Goal: Transaction & Acquisition: Purchase product/service

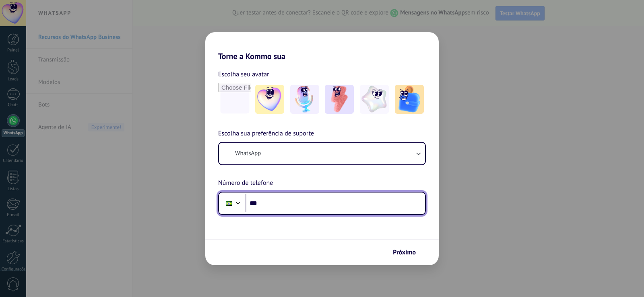
click at [282, 211] on input "***" at bounding box center [334, 203] width 179 height 19
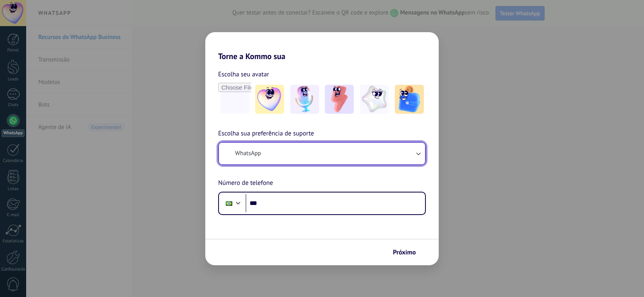
click at [288, 158] on button "WhatsApp" at bounding box center [322, 154] width 206 height 22
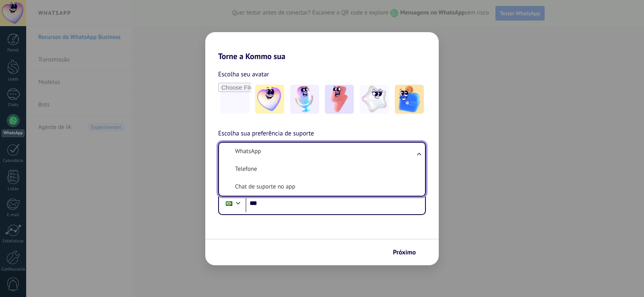
click at [288, 158] on li "WhatsApp" at bounding box center [320, 152] width 196 height 18
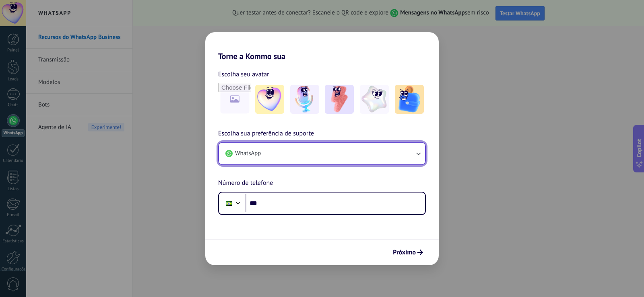
click at [289, 157] on button "WhatsApp" at bounding box center [322, 154] width 206 height 22
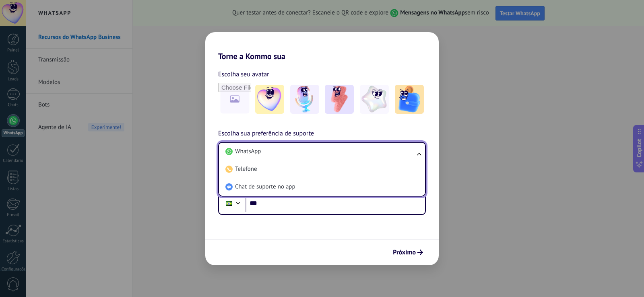
click at [289, 157] on li "WhatsApp" at bounding box center [320, 152] width 196 height 18
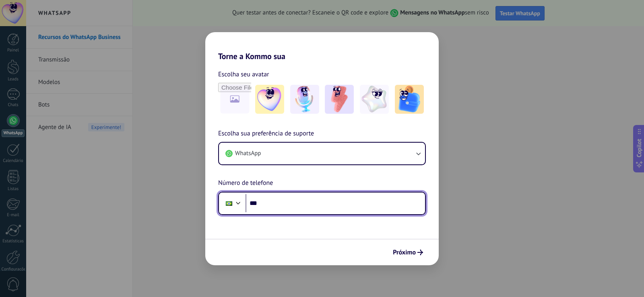
click at [293, 207] on input "***" at bounding box center [334, 203] width 179 height 19
type input "**********"
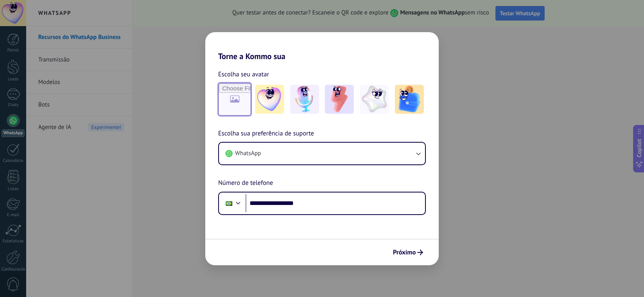
click at [227, 92] on input "file" at bounding box center [234, 99] width 31 height 31
click at [412, 256] on span "Próximo" at bounding box center [404, 253] width 23 height 6
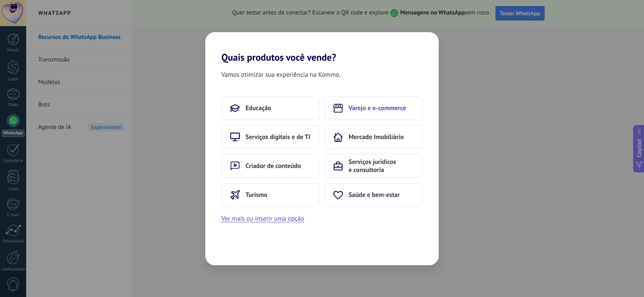
click at [371, 109] on span "Varejo e e-commerce" at bounding box center [377, 108] width 58 height 8
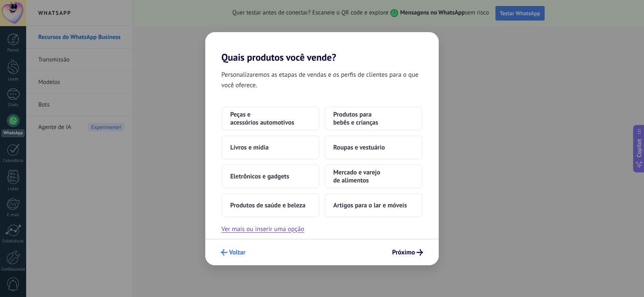
click at [236, 253] on span "Voltar" at bounding box center [237, 253] width 16 height 6
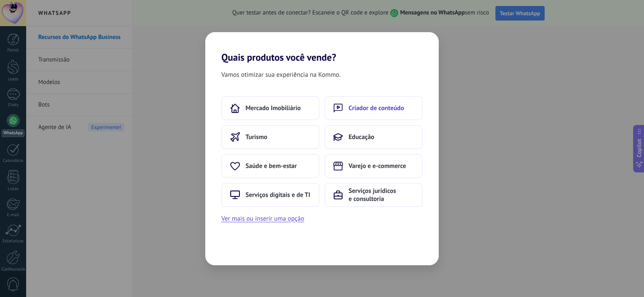
click at [363, 109] on span "Criador de conteúdo" at bounding box center [376, 108] width 56 height 8
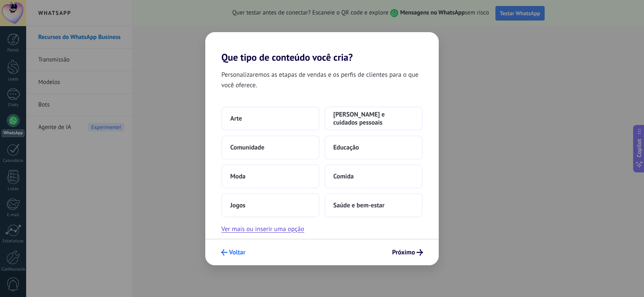
click at [238, 250] on span "Voltar" at bounding box center [237, 253] width 16 height 6
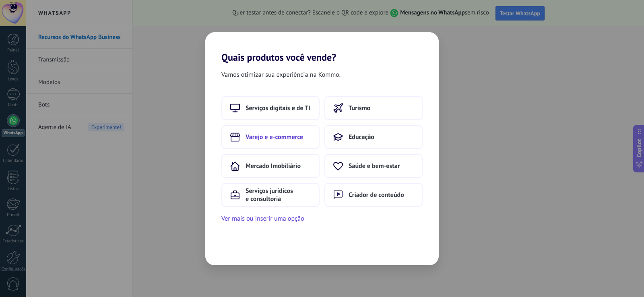
click at [272, 141] on button "Varejo e e-commerce" at bounding box center [270, 137] width 98 height 24
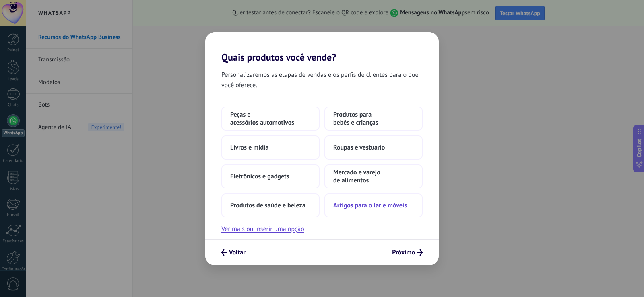
click at [355, 207] on span "Artigos para o lar e móveis" at bounding box center [370, 206] width 74 height 8
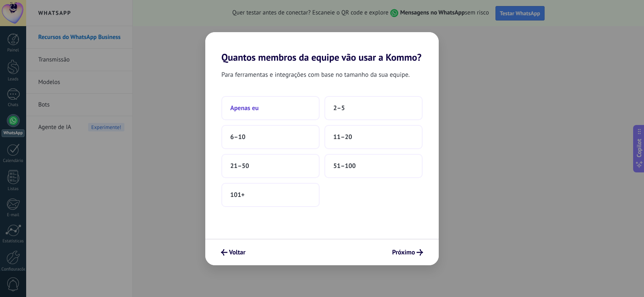
click at [262, 107] on button "Apenas eu" at bounding box center [270, 108] width 98 height 24
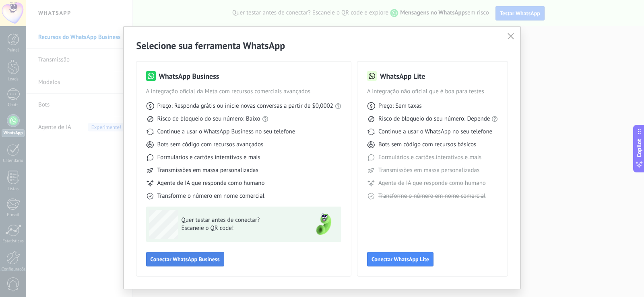
click at [189, 260] on span "Conectar WhatsApp Business" at bounding box center [184, 260] width 69 height 6
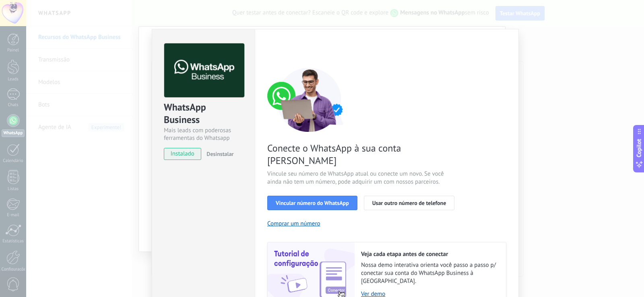
click at [186, 155] on span "instalado" at bounding box center [182, 154] width 37 height 12
click at [321, 200] on span "Vincular número do WhatsApp" at bounding box center [312, 203] width 73 height 6
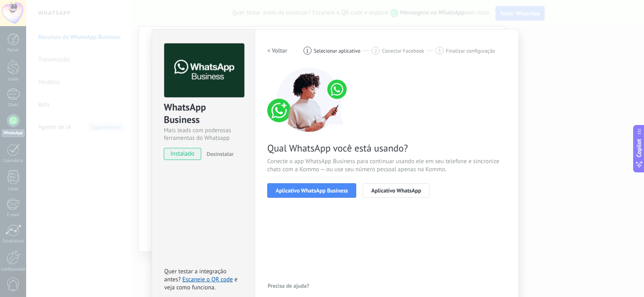
click at [321, 190] on span "Aplicativo WhatsApp Business" at bounding box center [312, 191] width 72 height 6
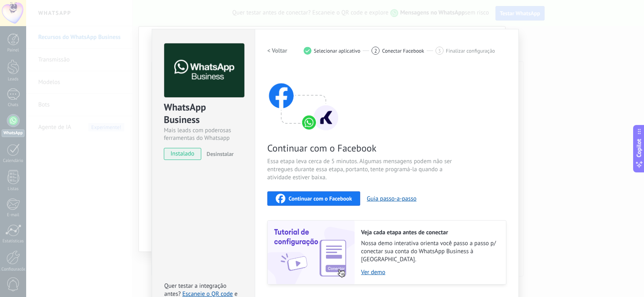
click at [565, 93] on div "WhatsApp Business Mais leads com poderosas ferramentas do Whatsapp instalado De…" at bounding box center [335, 148] width 618 height 297
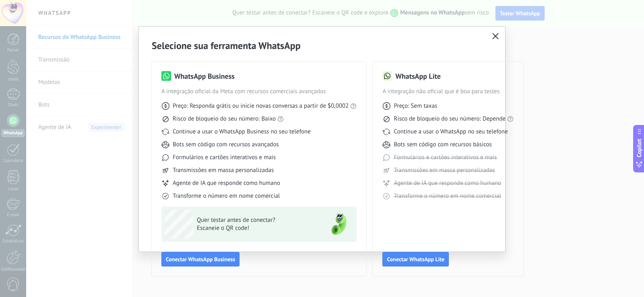
click at [499, 38] on button "button" at bounding box center [495, 36] width 10 height 11
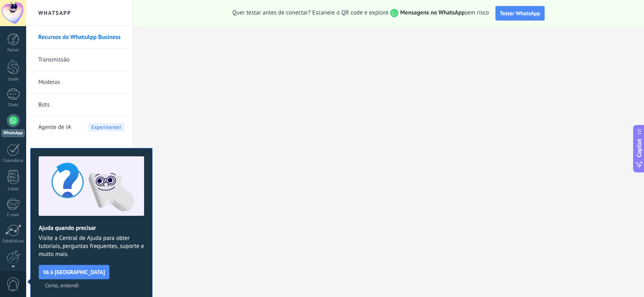
click at [79, 283] on span "Certo, entendi" at bounding box center [62, 286] width 34 height 6
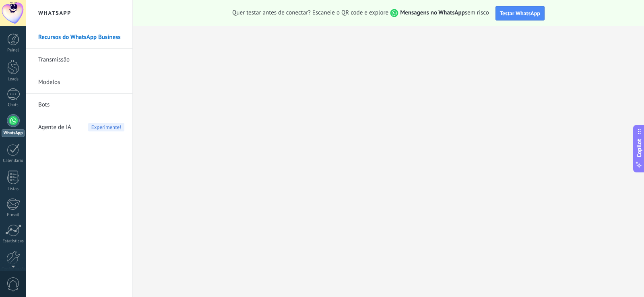
click at [10, 122] on div at bounding box center [13, 120] width 13 height 13
click at [11, 97] on div at bounding box center [13, 95] width 13 height 12
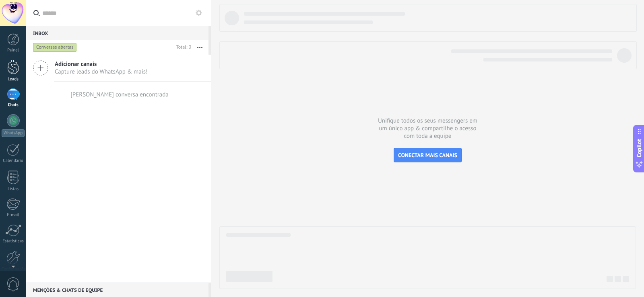
click at [12, 74] on div at bounding box center [13, 67] width 12 height 15
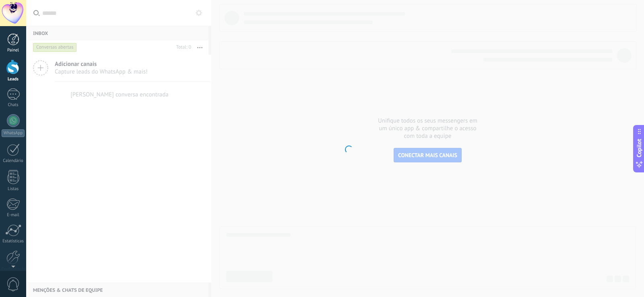
click at [14, 39] on div at bounding box center [13, 39] width 12 height 12
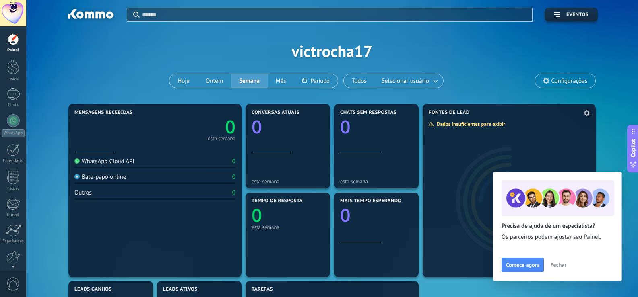
click at [561, 265] on span "Fechar" at bounding box center [558, 265] width 16 height 6
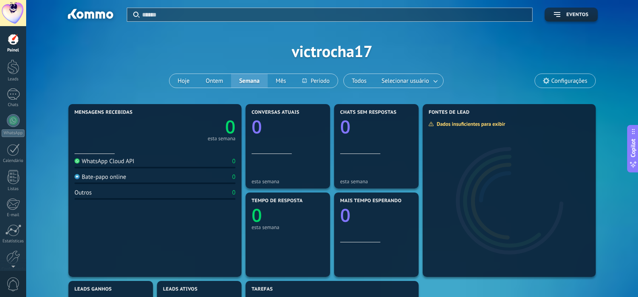
click at [564, 80] on span "Configurações" at bounding box center [569, 81] width 36 height 7
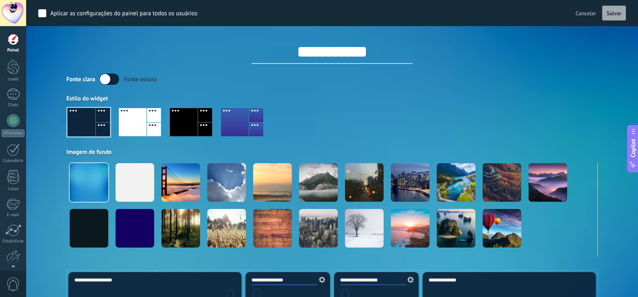
click at [587, 11] on span "Cancelar" at bounding box center [585, 13] width 21 height 7
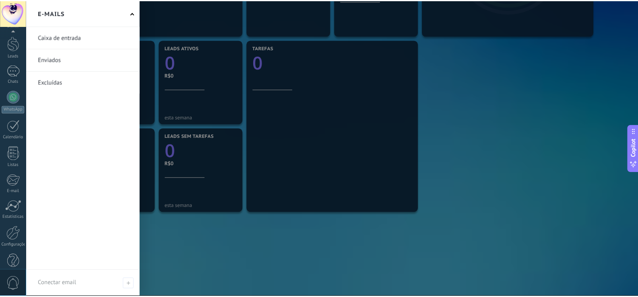
scroll to position [37, 0]
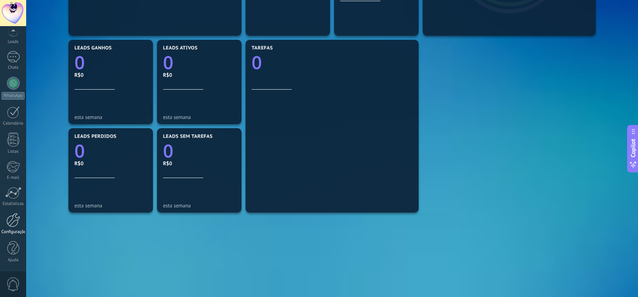
click at [14, 225] on div at bounding box center [13, 220] width 14 height 14
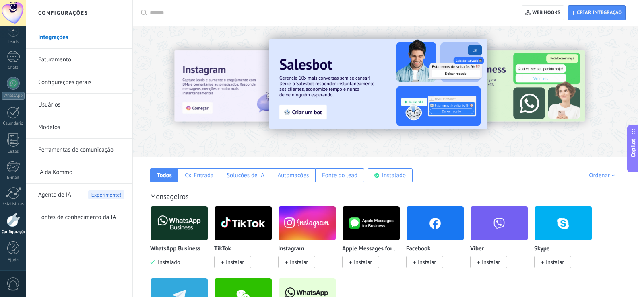
click at [634, 157] on span "Copilot" at bounding box center [633, 148] width 8 height 19
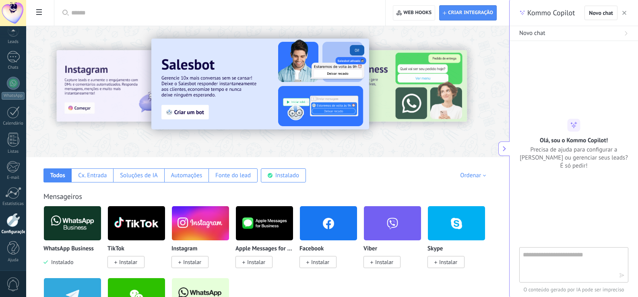
click at [625, 9] on button "button" at bounding box center [624, 13] width 8 height 10
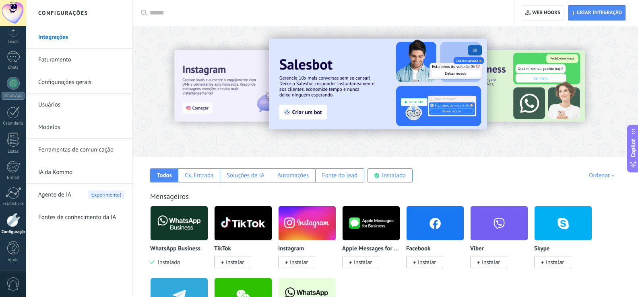
click at [61, 60] on link "Faturamento" at bounding box center [81, 60] width 86 height 23
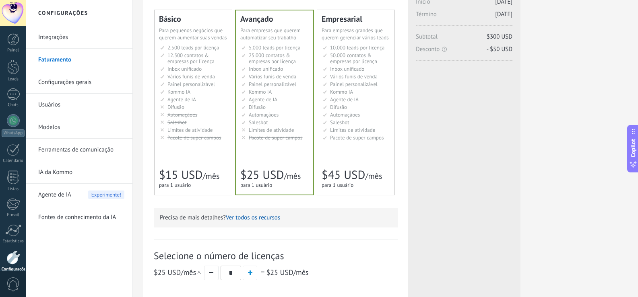
scroll to position [248, 0]
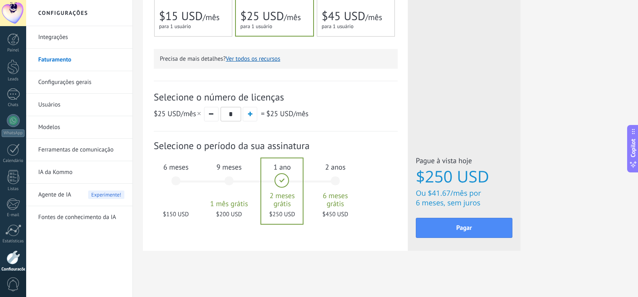
click at [338, 177] on div "2 anos 6 meses grátis $450 USD" at bounding box center [334, 185] width 43 height 57
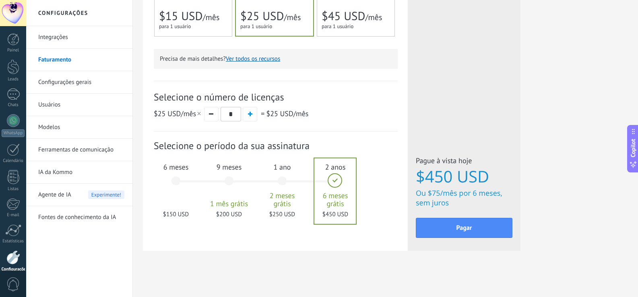
click at [291, 188] on div "1 ano 2 meses grátis $250 USD" at bounding box center [281, 185] width 43 height 57
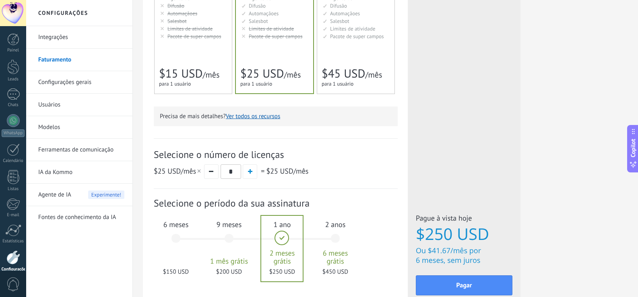
scroll to position [201, 0]
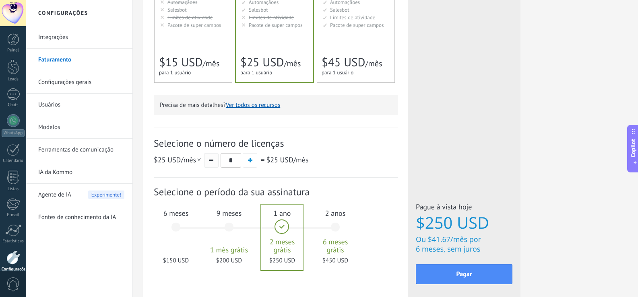
click at [216, 162] on button "button" at bounding box center [211, 160] width 14 height 14
click at [252, 164] on button "button" at bounding box center [250, 160] width 14 height 14
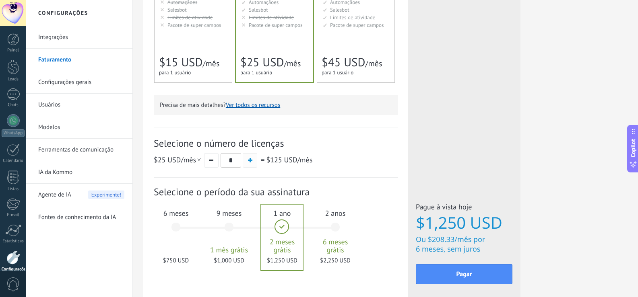
click at [252, 164] on button "button" at bounding box center [250, 160] width 14 height 14
click at [210, 163] on button "button" at bounding box center [211, 160] width 14 height 14
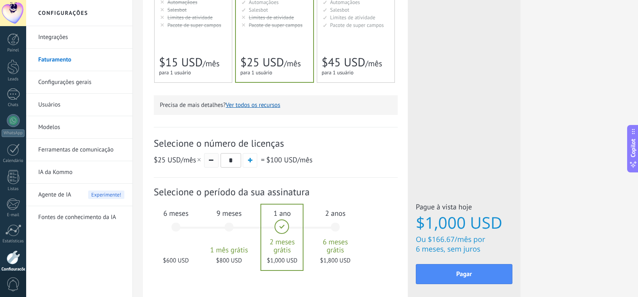
click at [210, 163] on button "button" at bounding box center [211, 160] width 14 height 14
click at [209, 162] on button "button" at bounding box center [211, 160] width 14 height 14
type input "*"
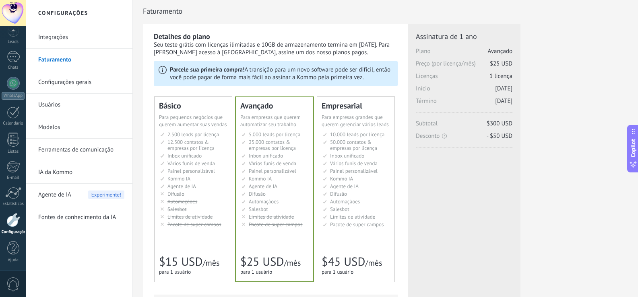
scroll to position [0, 0]
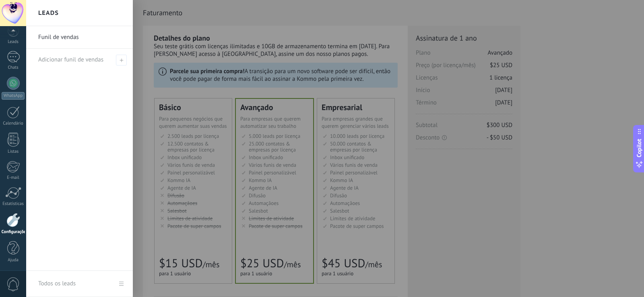
click at [197, 176] on div at bounding box center [348, 148] width 644 height 297
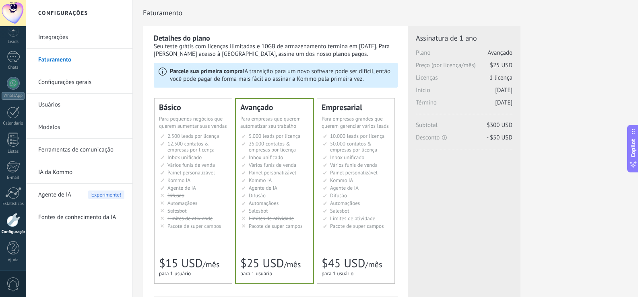
click at [209, 172] on span "Painel personalizável" at bounding box center [190, 172] width 47 height 7
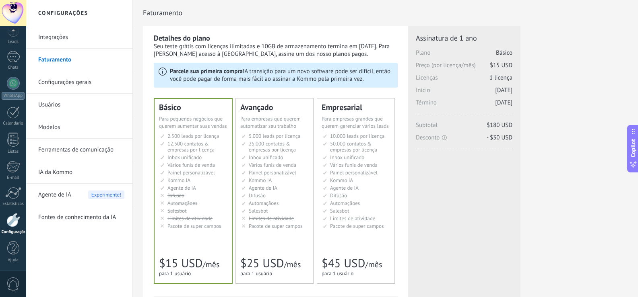
click at [74, 83] on link "Configurações gerais" at bounding box center [81, 82] width 86 height 23
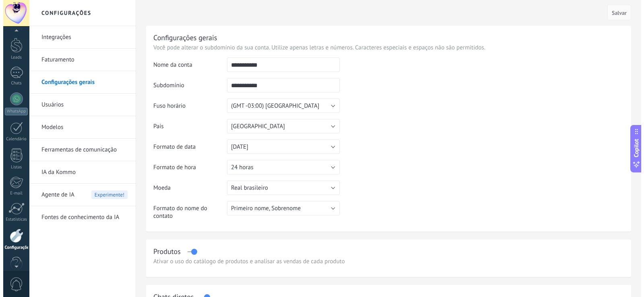
scroll to position [14, 0]
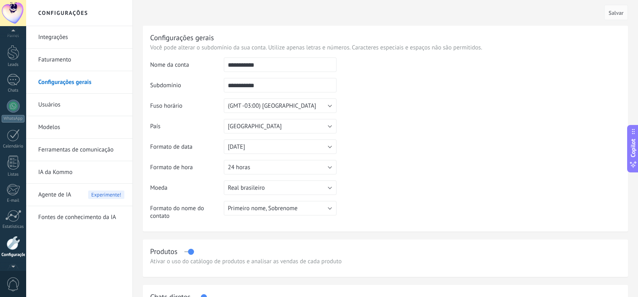
click at [11, 6] on div at bounding box center [13, 13] width 26 height 26
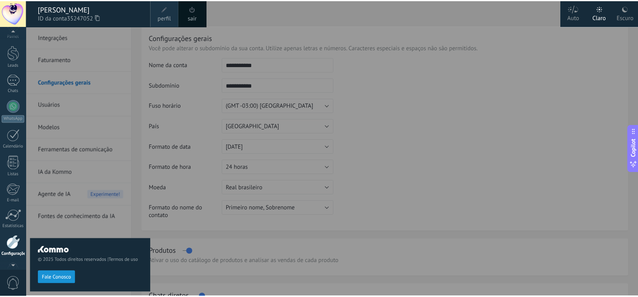
scroll to position [37, 0]
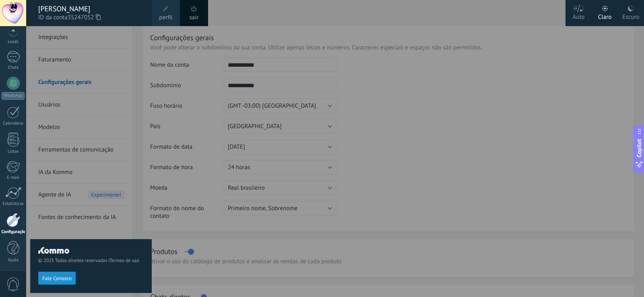
click at [201, 12] on div "sair" at bounding box center [194, 13] width 28 height 26
